Goal: Task Accomplishment & Management: Manage account settings

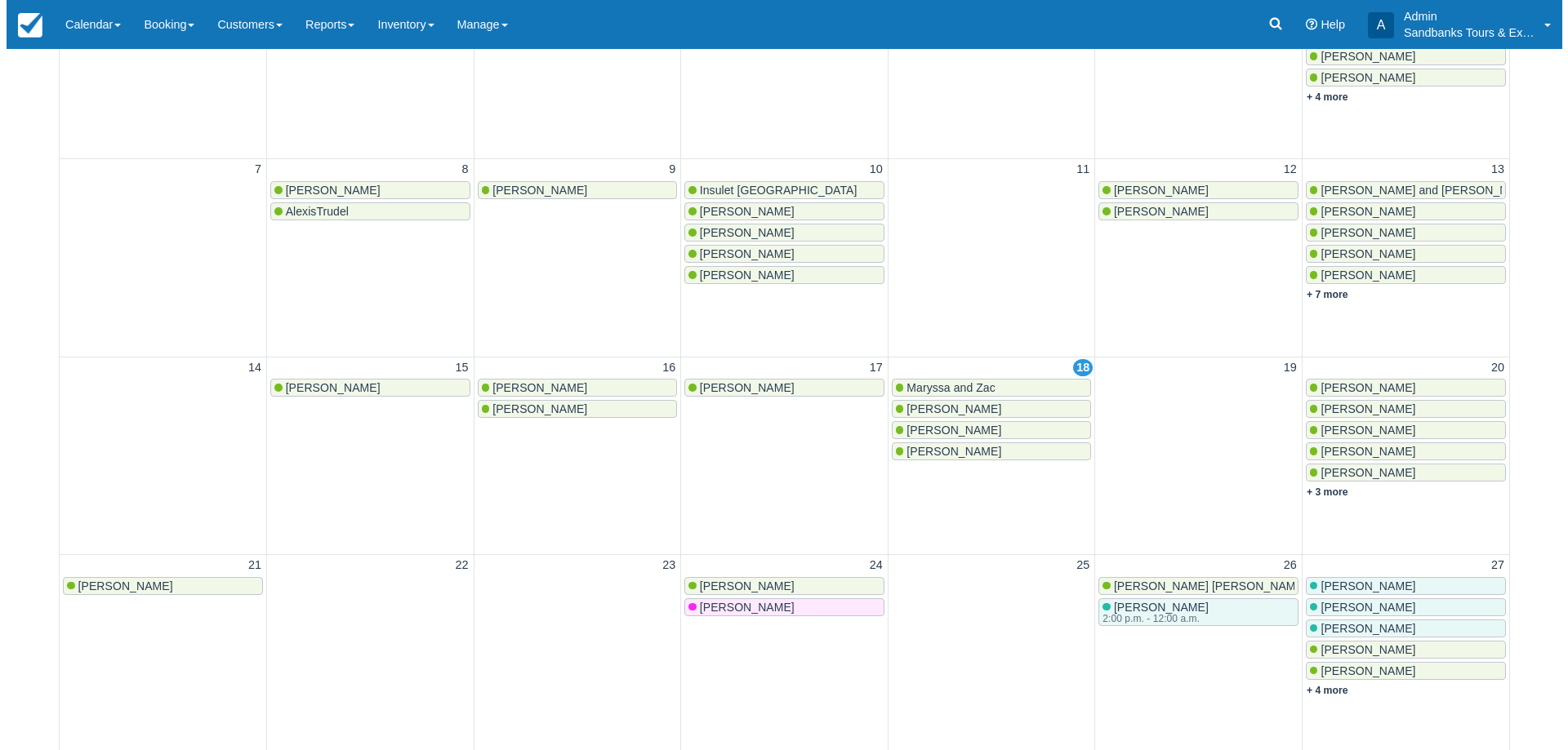
scroll to position [490, 0]
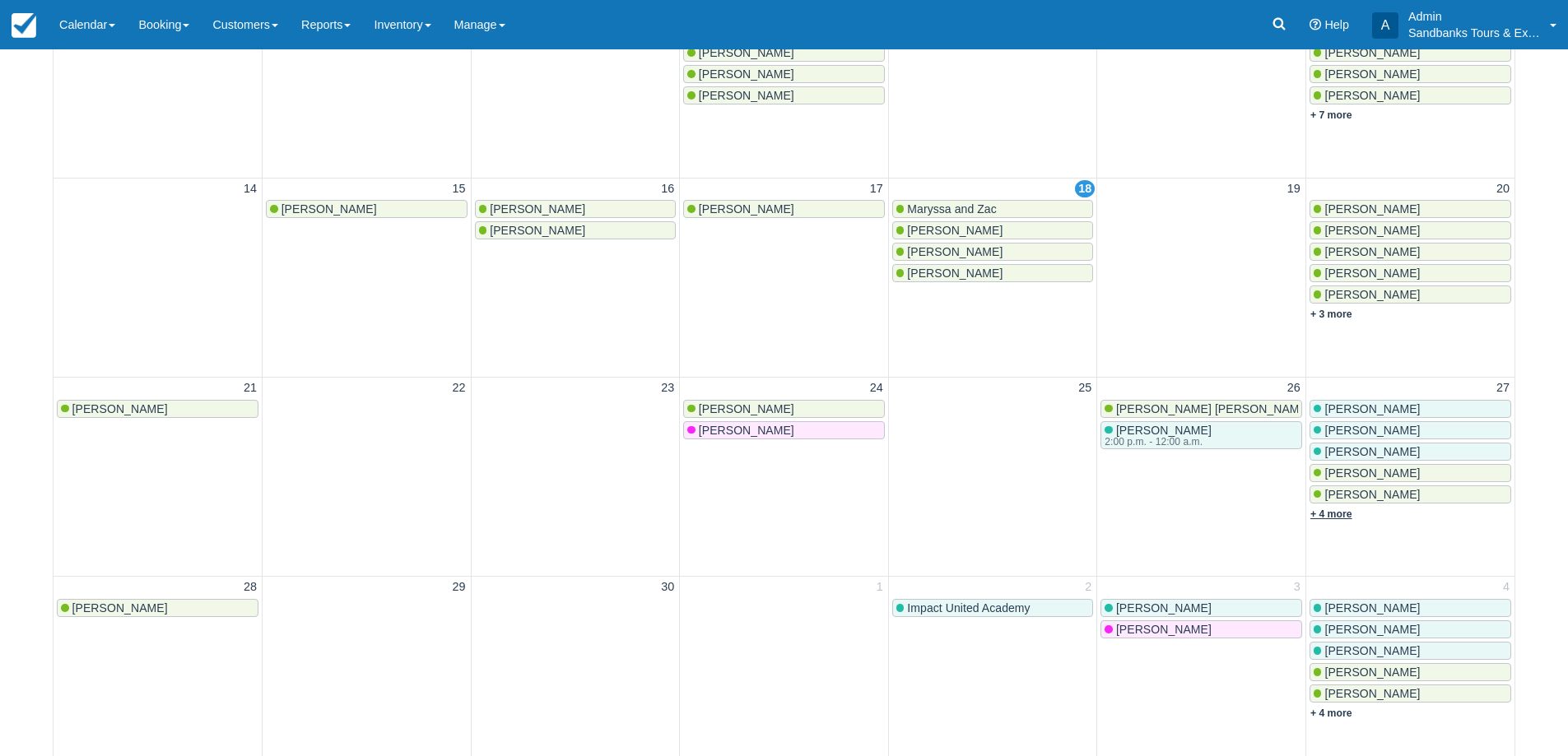
click at [1345, 516] on link "+ 4 more" at bounding box center [1331, 514] width 42 height 12
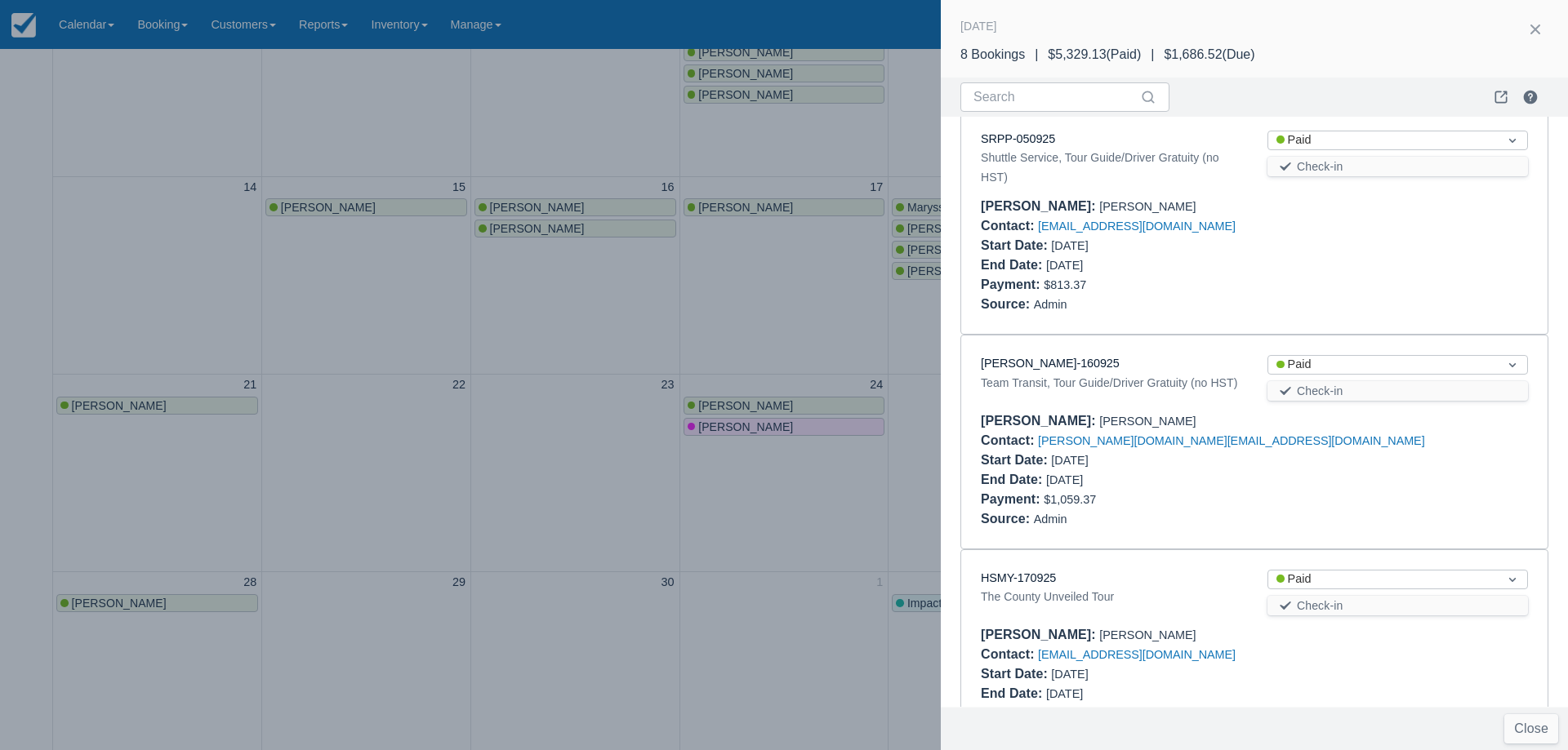
scroll to position [1182, 0]
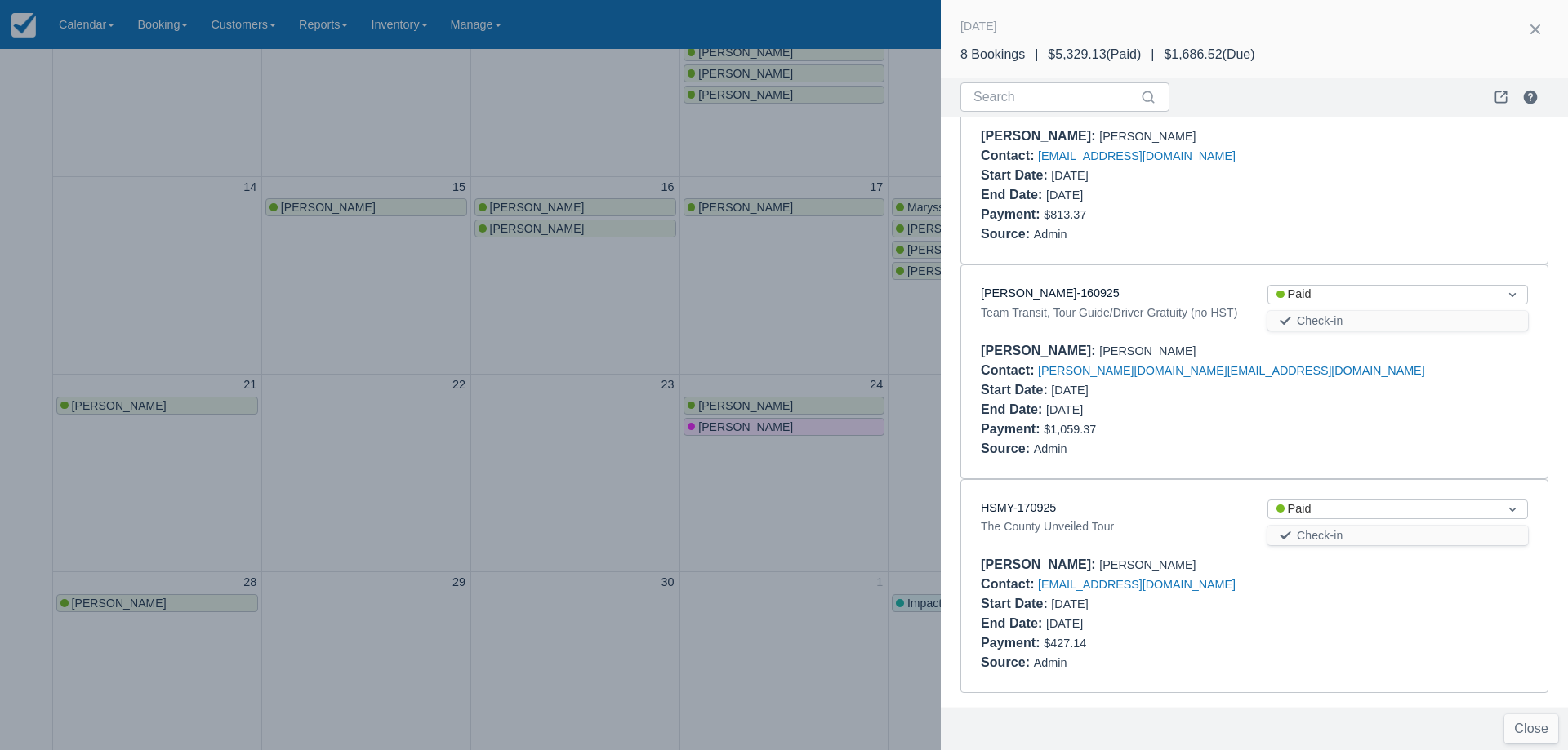
click at [1011, 515] on link "HSMY-170925" at bounding box center [1017, 507] width 75 height 13
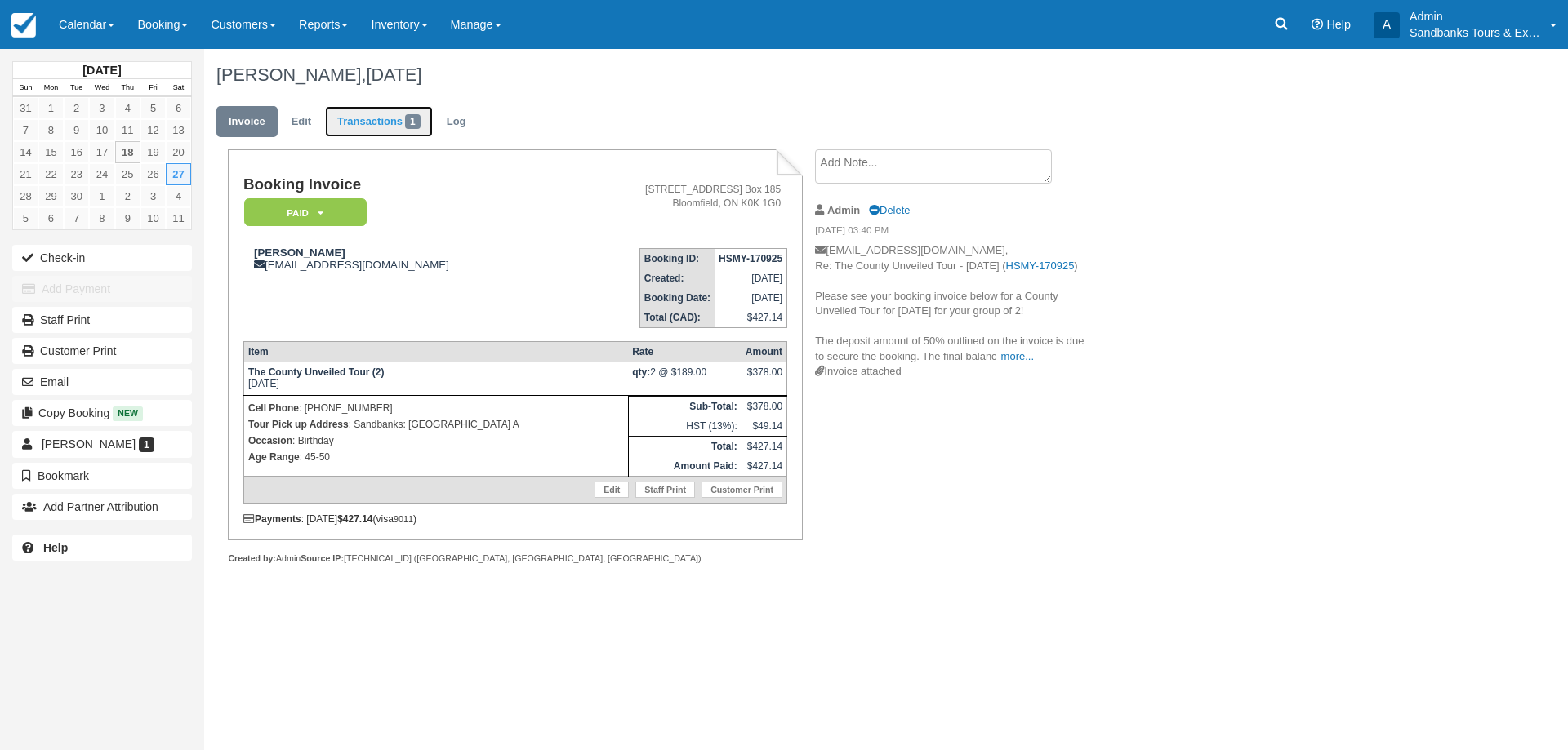
click at [355, 123] on link "Transactions 1" at bounding box center [379, 121] width 108 height 32
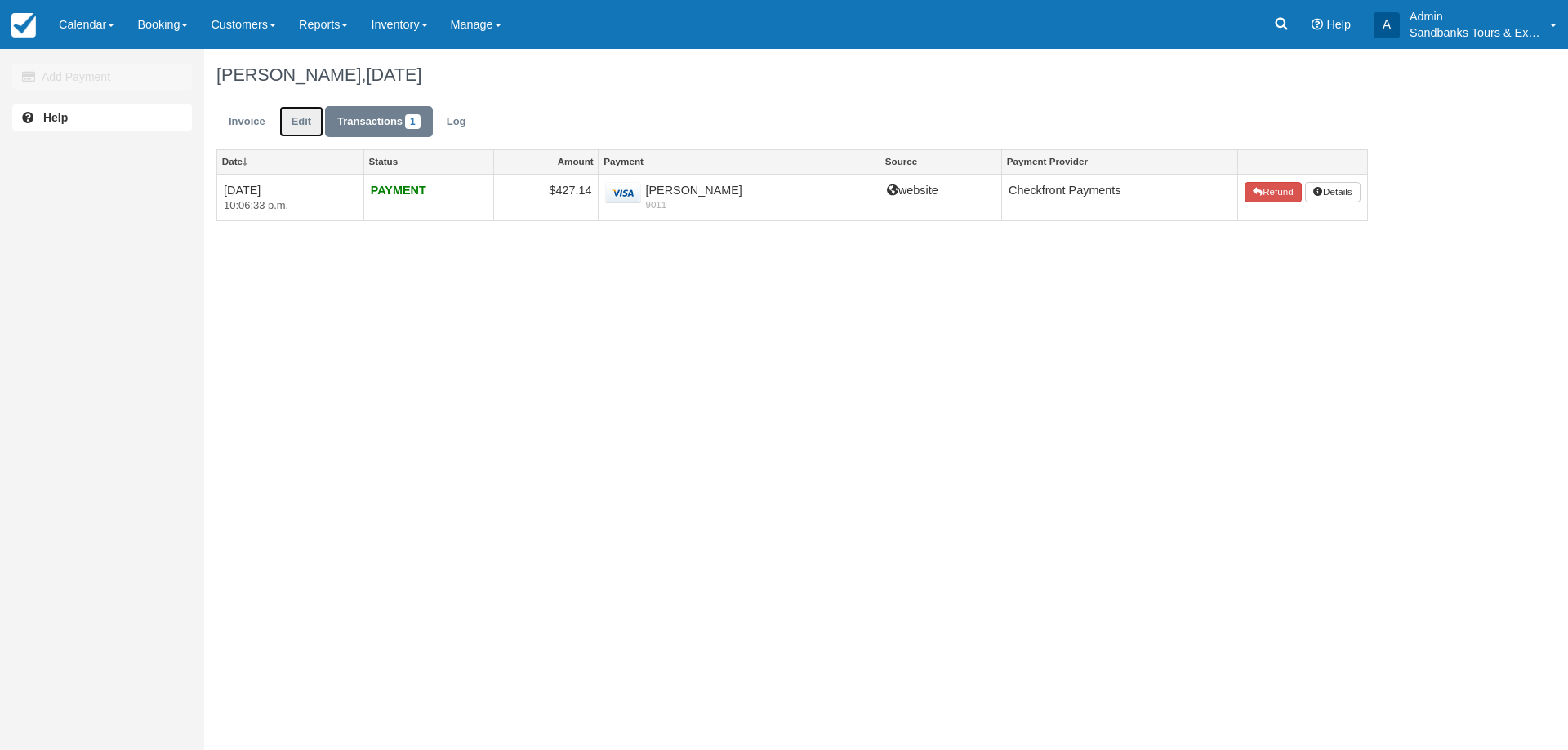
click at [299, 120] on link "Edit" at bounding box center [300, 121] width 44 height 32
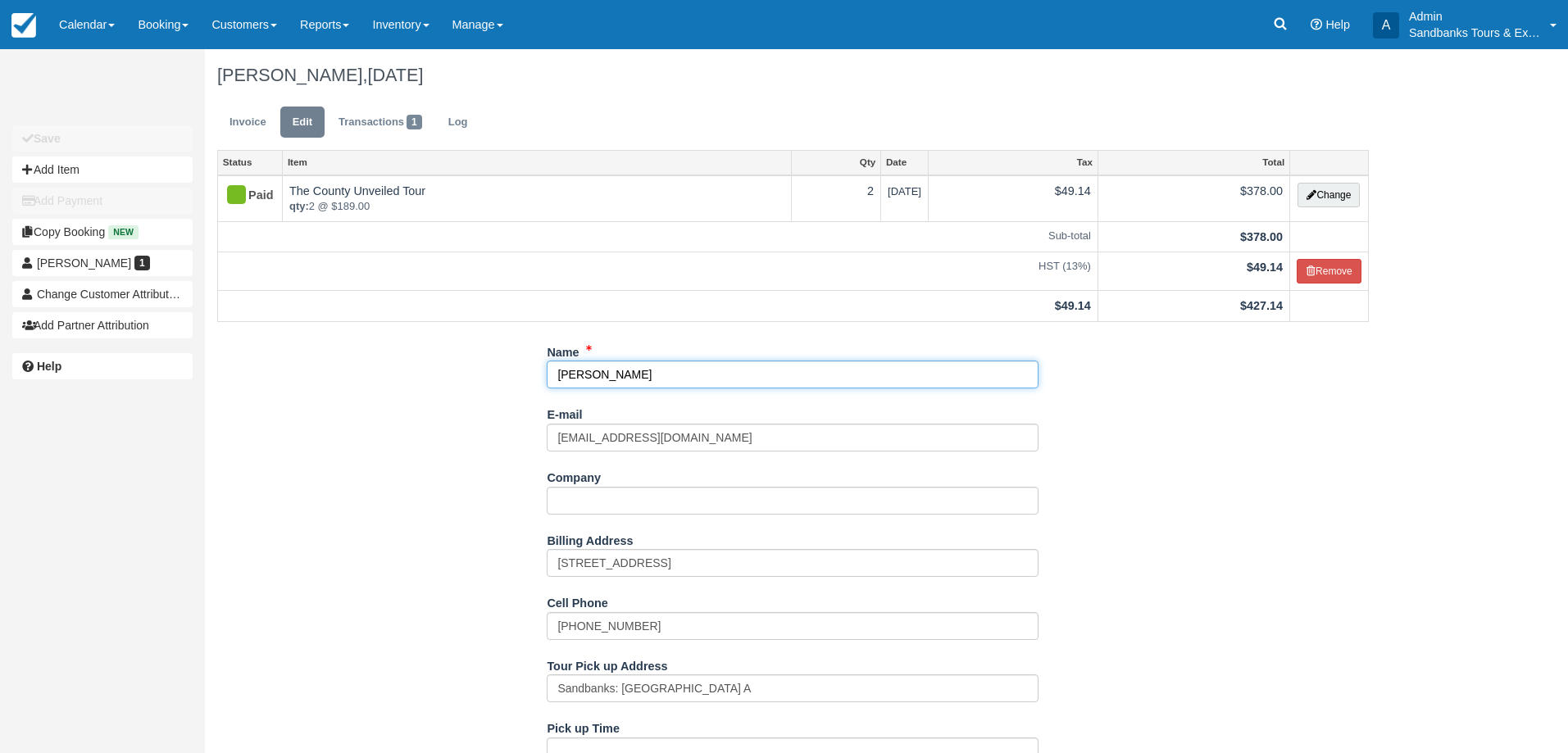
click at [727, 368] on input "[PERSON_NAME]" at bounding box center [793, 375] width 491 height 28
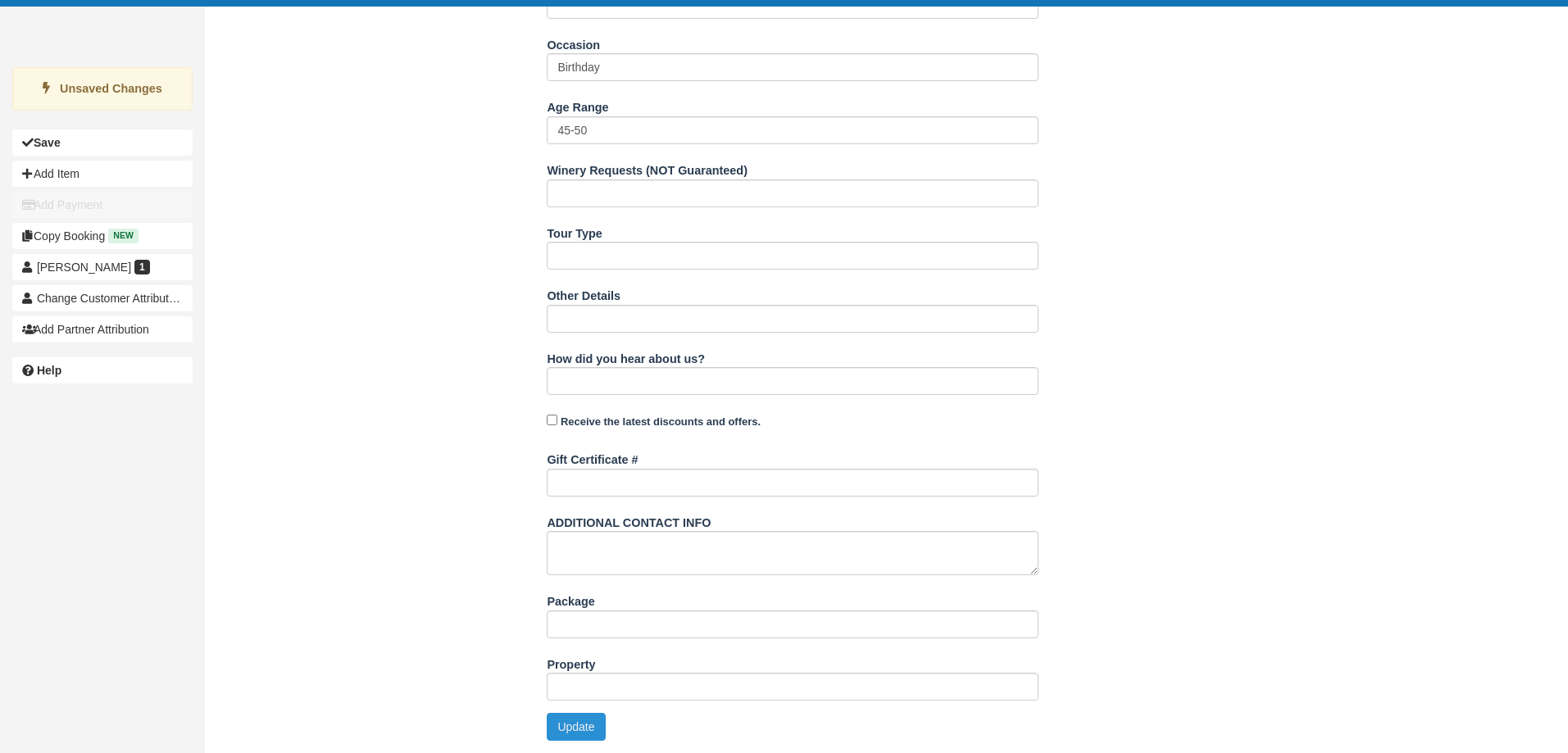
type input "[PERSON_NAME]"
click at [569, 733] on button "Update" at bounding box center [576, 727] width 59 height 28
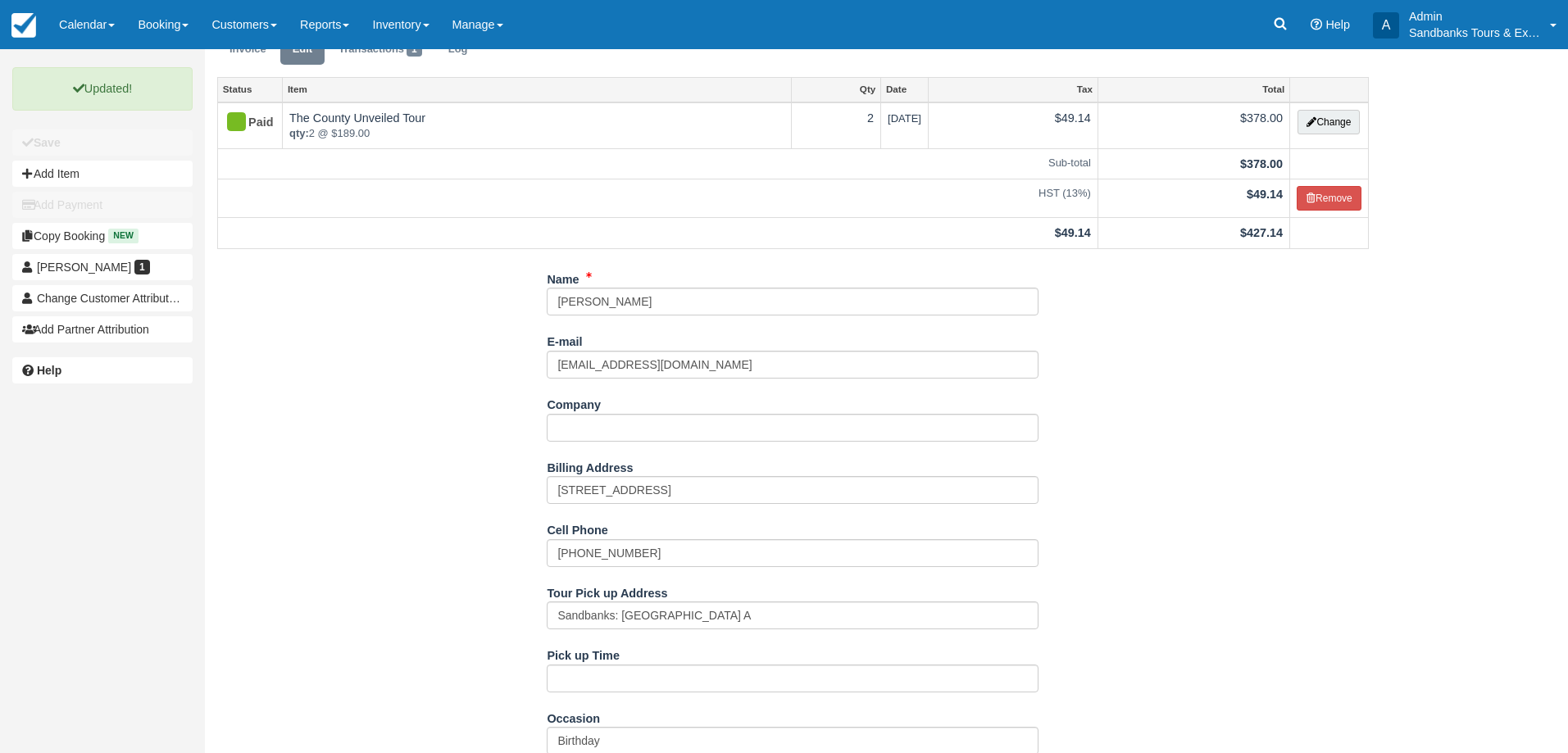
scroll to position [0, 0]
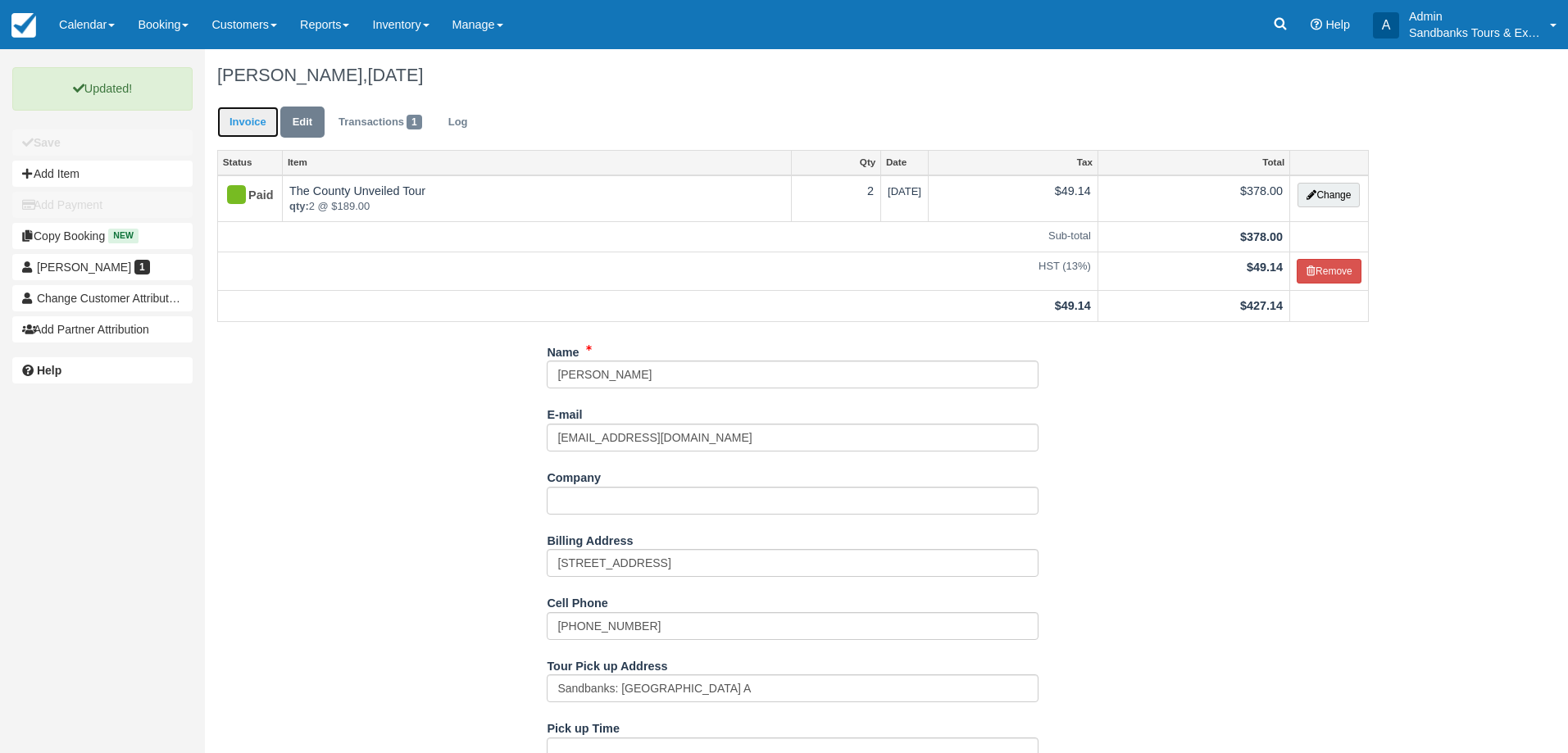
click at [237, 121] on link "Invoice" at bounding box center [248, 122] width 61 height 32
